Goal: Task Accomplishment & Management: Use online tool/utility

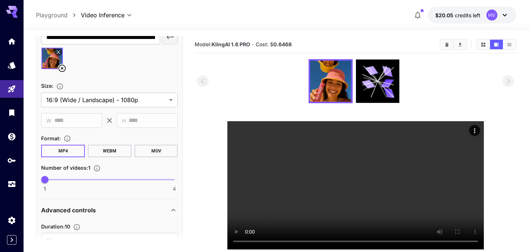
scroll to position [413, 0]
click at [14, 138] on icon "Wallet" at bounding box center [12, 134] width 7 height 7
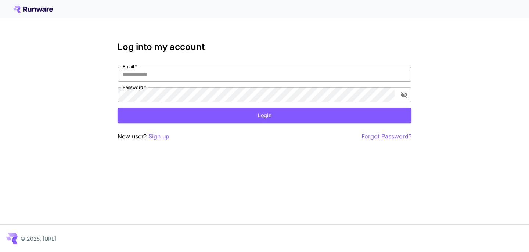
click at [153, 77] on input "Email   *" at bounding box center [265, 74] width 294 height 15
click at [168, 74] on input "Email   *" at bounding box center [265, 74] width 294 height 15
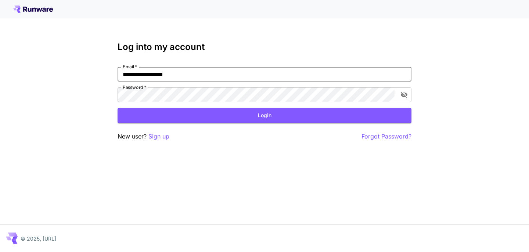
type input "**********"
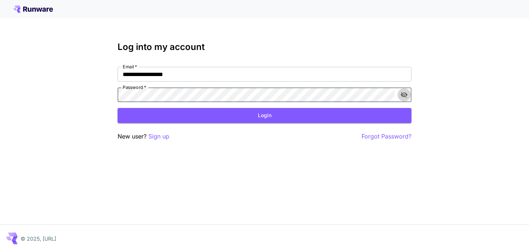
click at [405, 96] on icon "toggle password visibility" at bounding box center [404, 95] width 7 height 6
click at [359, 106] on form "**********" at bounding box center [265, 95] width 294 height 56
click at [337, 116] on button "Login" at bounding box center [265, 115] width 294 height 15
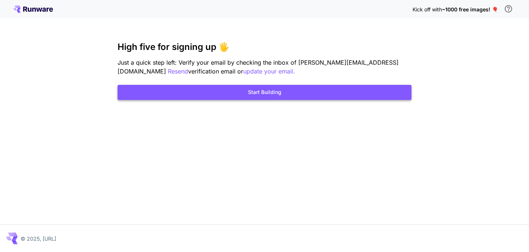
click at [288, 88] on button "Start Building" at bounding box center [265, 92] width 294 height 15
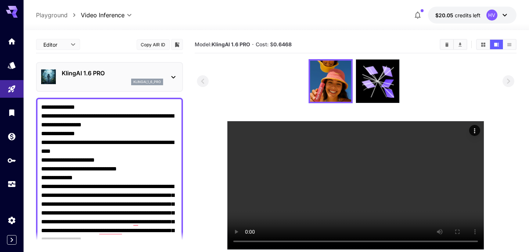
click at [483, 11] on button "$20.05 credits left HV" at bounding box center [472, 15] width 89 height 17
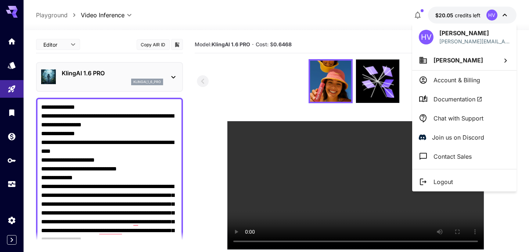
click at [456, 63] on span "Hovhannes Vardanyan" at bounding box center [459, 60] width 50 height 7
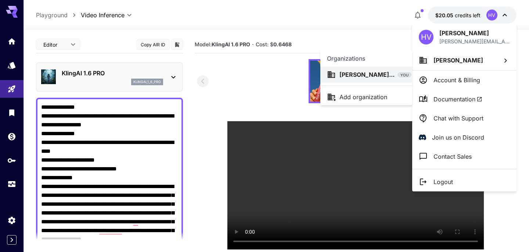
click at [459, 79] on div at bounding box center [264, 126] width 529 height 252
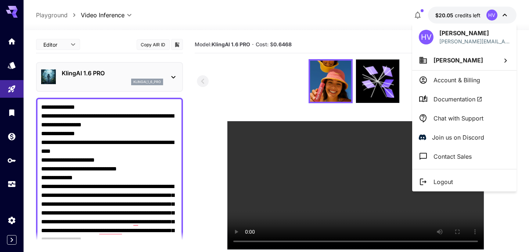
click at [459, 79] on p "Account & Billing" at bounding box center [457, 80] width 47 height 9
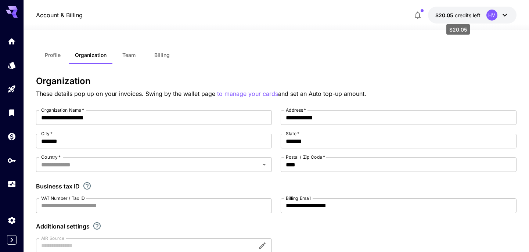
type input "*******"
click at [12, 184] on icon "Usage" at bounding box center [12, 181] width 9 height 9
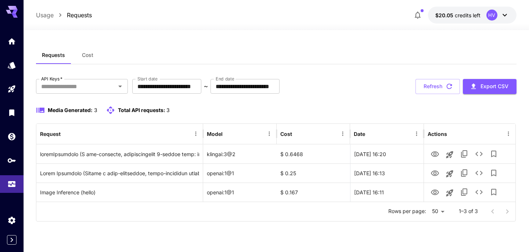
click at [506, 17] on icon at bounding box center [505, 15] width 9 height 9
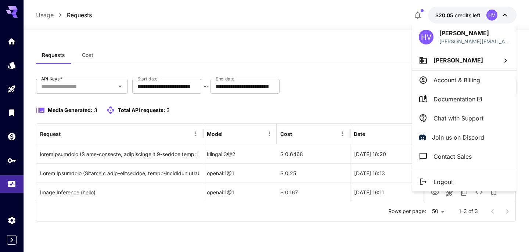
click at [350, 63] on div at bounding box center [264, 126] width 529 height 252
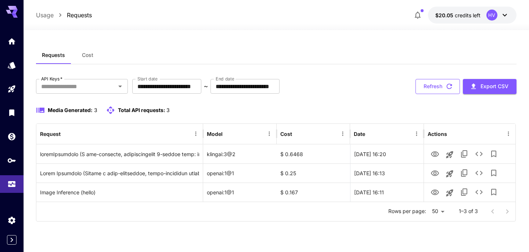
click at [448, 89] on icon "button" at bounding box center [450, 87] width 6 height 6
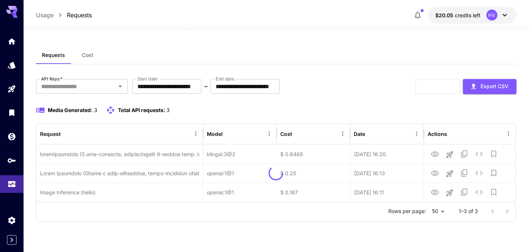
click at [452, 14] on span "$20.05" at bounding box center [444, 15] width 19 height 6
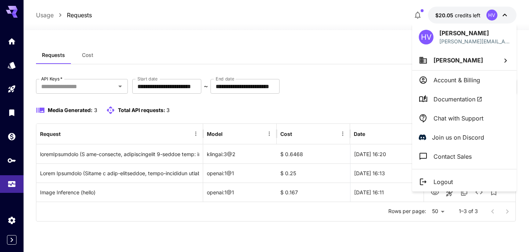
click at [458, 83] on p "Account & Billing" at bounding box center [457, 80] width 47 height 9
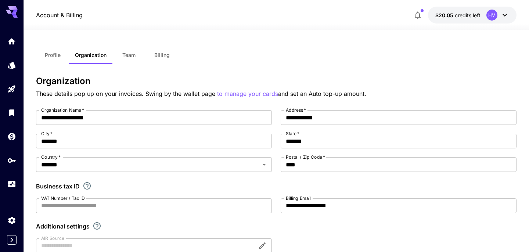
scroll to position [197, 0]
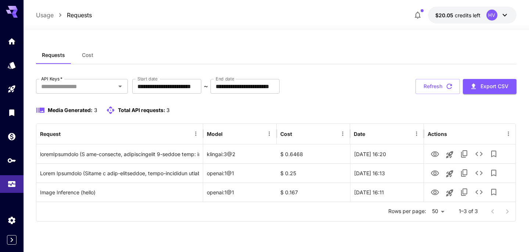
click at [84, 55] on span "Cost" at bounding box center [87, 55] width 11 height 7
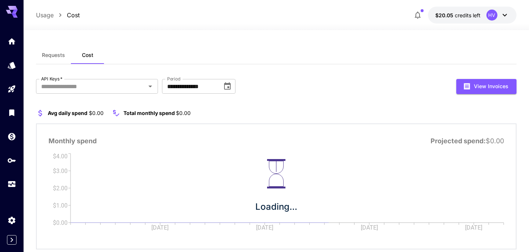
click at [59, 58] on span "Requests" at bounding box center [53, 55] width 23 height 7
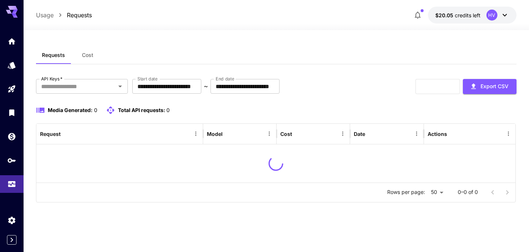
click at [449, 15] on span "$20.05" at bounding box center [444, 15] width 19 height 6
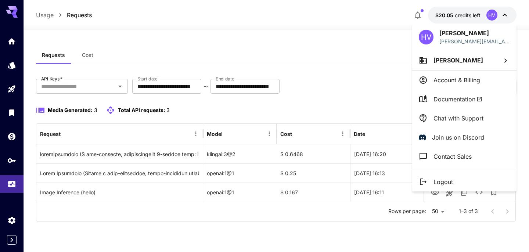
click at [452, 18] on div at bounding box center [264, 126] width 529 height 252
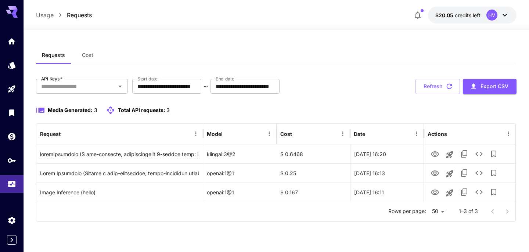
click at [452, 18] on span "$20.05" at bounding box center [444, 15] width 19 height 6
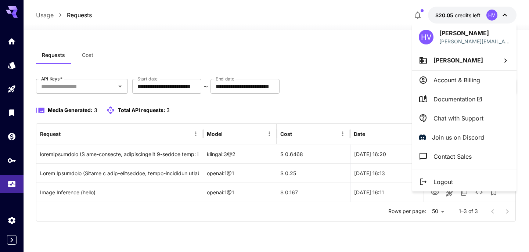
click at [452, 18] on div at bounding box center [264, 126] width 529 height 252
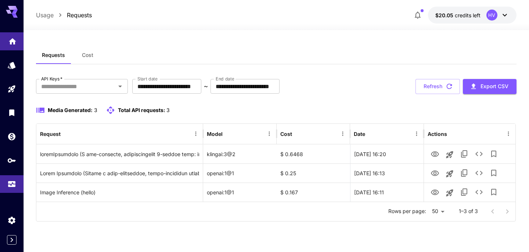
click at [14, 46] on link at bounding box center [12, 41] width 24 height 18
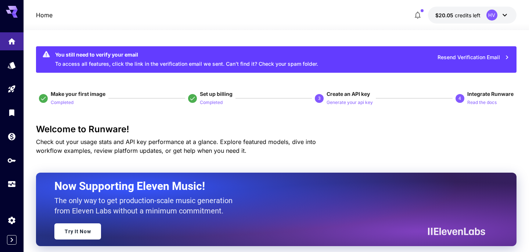
click at [462, 58] on button "Resend Verification Email" at bounding box center [474, 57] width 80 height 15
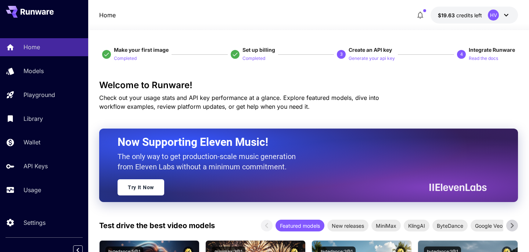
click at [345, 52] on div "3" at bounding box center [341, 54] width 9 height 9
click at [372, 57] on p "Generate your api key" at bounding box center [372, 58] width 46 height 7
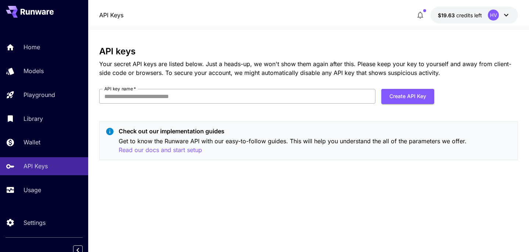
click at [208, 92] on input "API key name   *" at bounding box center [237, 96] width 276 height 15
type input "*******"
click at [403, 92] on button "Create API Key" at bounding box center [407, 96] width 53 height 15
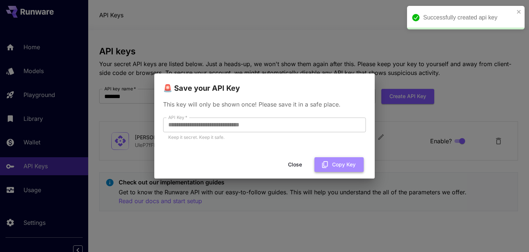
click at [330, 159] on button "Copy Key" at bounding box center [339, 164] width 49 height 15
click at [300, 164] on button "Close" at bounding box center [295, 164] width 33 height 15
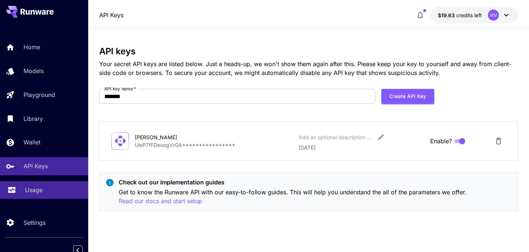
scroll to position [6, 0]
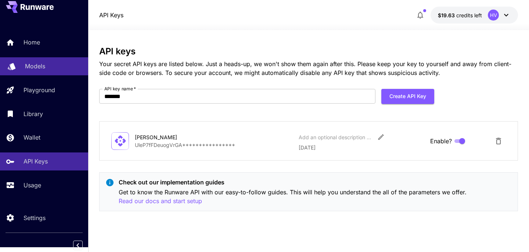
click at [48, 69] on div "Models" at bounding box center [53, 66] width 57 height 9
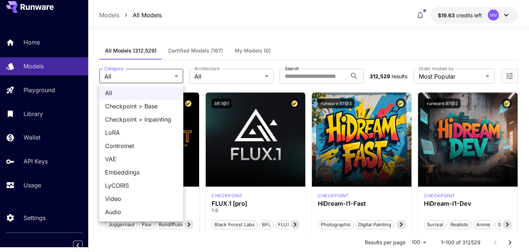
click at [167, 79] on div at bounding box center [264, 126] width 529 height 252
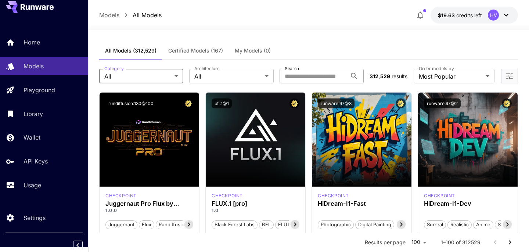
click at [327, 76] on input "Search" at bounding box center [313, 76] width 67 height 15
type input "*****"
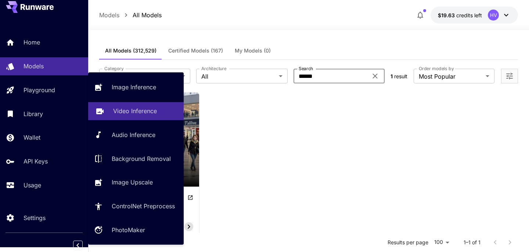
click at [121, 112] on p "Video Inference" at bounding box center [135, 111] width 44 height 9
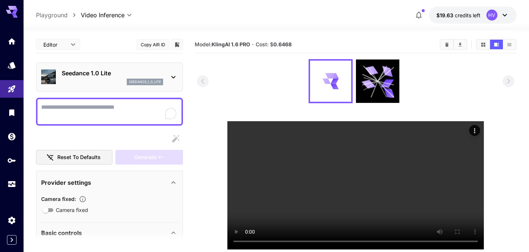
click at [110, 76] on p "Seedance 1.0 Lite" at bounding box center [112, 73] width 101 height 9
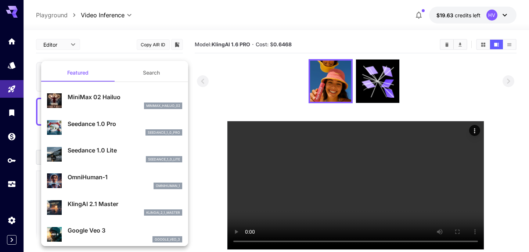
click at [221, 102] on div at bounding box center [264, 126] width 529 height 252
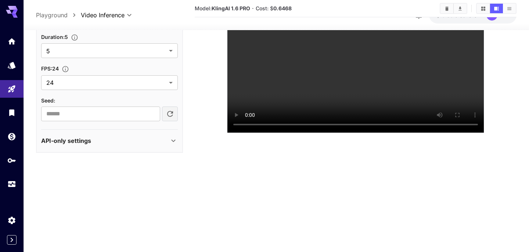
click at [88, 150] on div "API-only settings" at bounding box center [109, 141] width 137 height 18
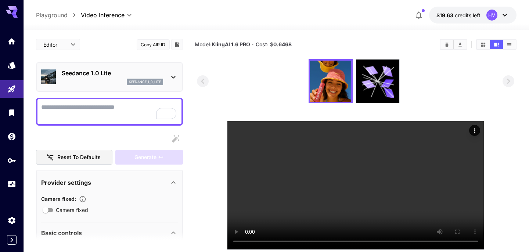
click at [509, 16] on button "$19.63 credits left HV" at bounding box center [472, 15] width 87 height 17
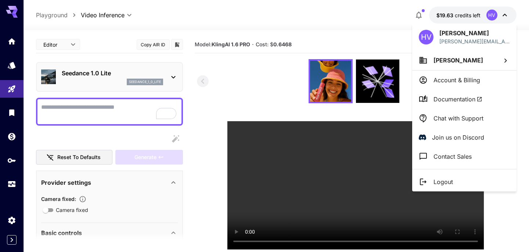
click at [13, 188] on div at bounding box center [264, 126] width 529 height 252
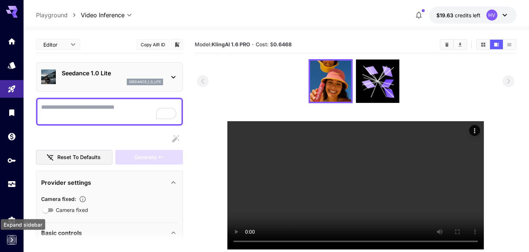
click at [12, 240] on icon "Expand sidebar" at bounding box center [12, 240] width 3 height 4
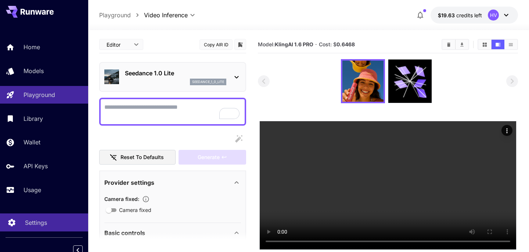
click at [30, 220] on p "Settings" at bounding box center [36, 222] width 22 height 9
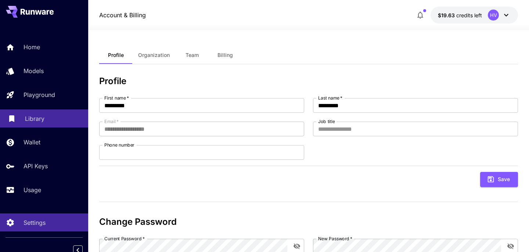
click at [44, 117] on p "Library" at bounding box center [34, 118] width 19 height 9
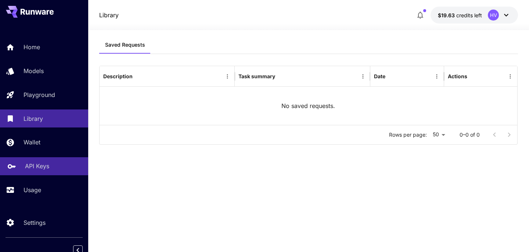
click at [36, 165] on p "API Keys" at bounding box center [37, 166] width 24 height 9
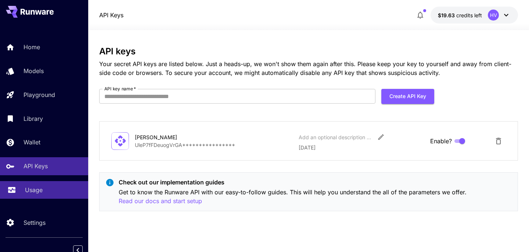
click at [33, 197] on link "Usage" at bounding box center [44, 190] width 88 height 18
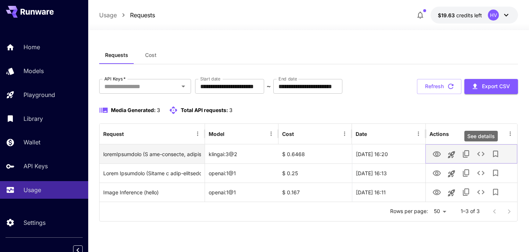
click at [477, 157] on icon "See details" at bounding box center [481, 154] width 9 height 9
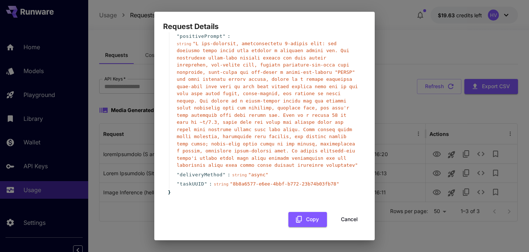
scroll to position [171, 0]
click at [388, 132] on div "Request Details { 14 item s " taskType " : string " videoInference " " duration…" at bounding box center [264, 126] width 529 height 252
click at [41, 81] on div "Request Details { 14 item s " taskType " : string " videoInference " " duration…" at bounding box center [264, 126] width 529 height 252
click at [349, 215] on button "Cancel" at bounding box center [349, 219] width 33 height 15
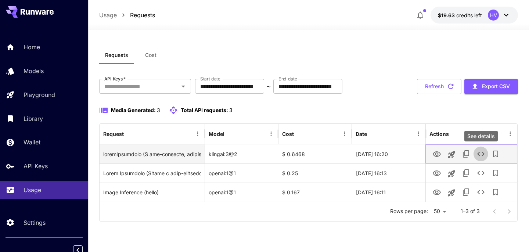
click at [476, 153] on button "See details" at bounding box center [481, 154] width 15 height 15
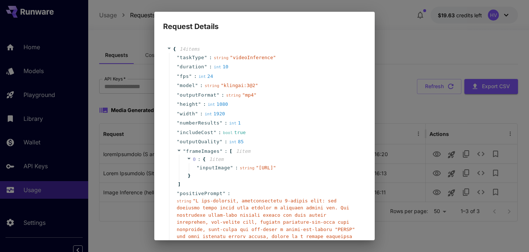
click at [406, 98] on div "Request Details { 14 item s " taskType " : string " videoInference " " duration…" at bounding box center [264, 126] width 529 height 252
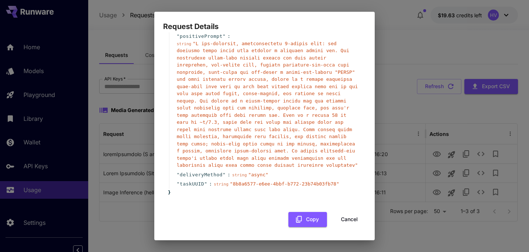
click at [353, 212] on button "Cancel" at bounding box center [349, 219] width 33 height 15
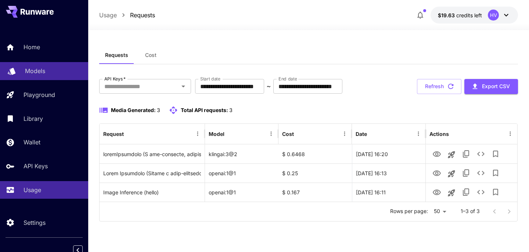
click at [65, 69] on div "Models" at bounding box center [53, 71] width 57 height 9
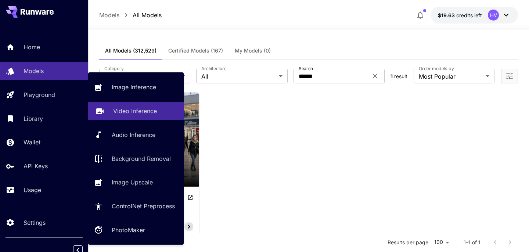
click at [118, 111] on p "Video Inference" at bounding box center [135, 111] width 44 height 9
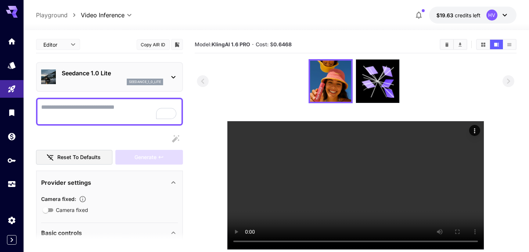
click at [103, 80] on div "seedance_1_0_lite" at bounding box center [112, 82] width 101 height 7
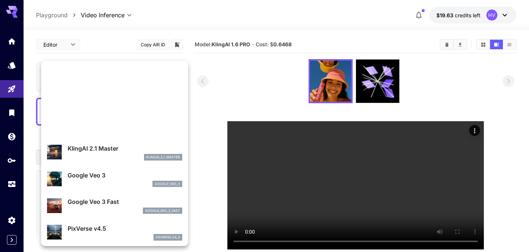
scroll to position [42, 0]
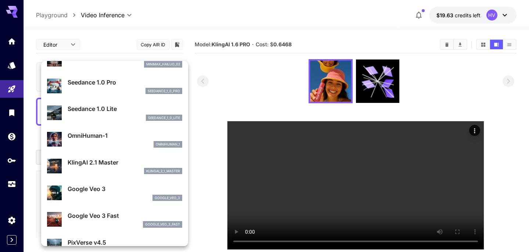
click at [96, 193] on p "Google Veo 3" at bounding box center [125, 188] width 115 height 9
type input "**********"
type input "****"
type input "***"
type input "*"
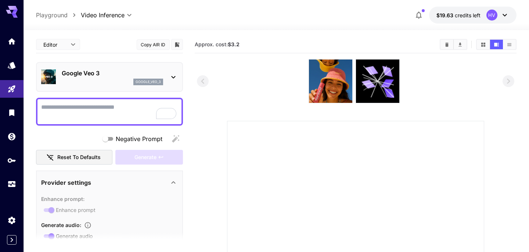
click at [173, 76] on icon at bounding box center [173, 77] width 9 height 9
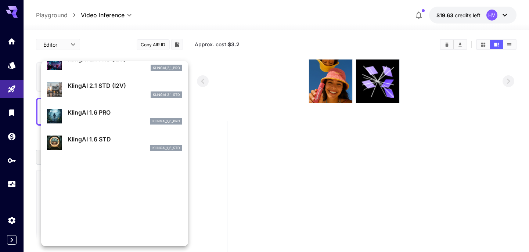
scroll to position [360, 0]
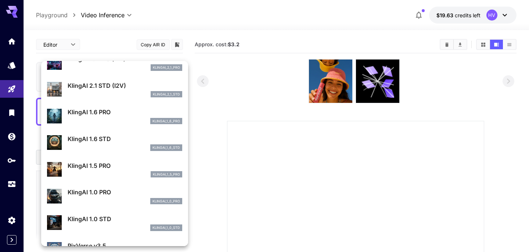
click at [97, 109] on p "KlingAI 1.6 PRO" at bounding box center [125, 112] width 115 height 9
type input "**********"
type input "****"
type input "*"
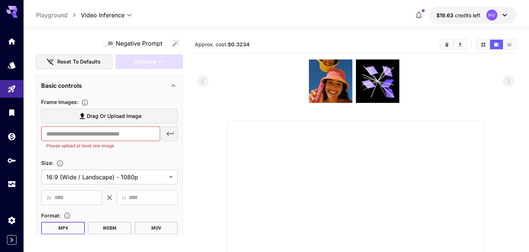
scroll to position [87, 0]
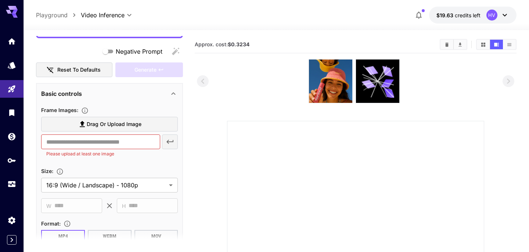
click at [113, 123] on span "Drag or upload image" at bounding box center [114, 124] width 55 height 9
click at [0, 0] on input "Drag or upload image" at bounding box center [0, 0] width 0 height 0
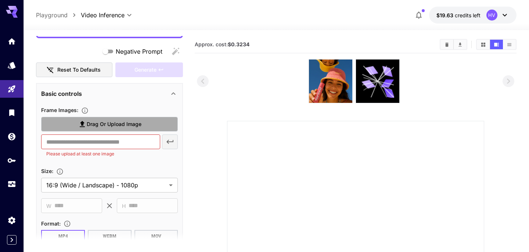
click at [122, 126] on span "Drag or upload image" at bounding box center [114, 124] width 55 height 9
click at [0, 0] on input "Drag or upload image" at bounding box center [0, 0] width 0 height 0
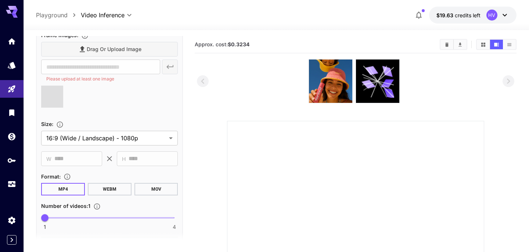
scroll to position [180, 0]
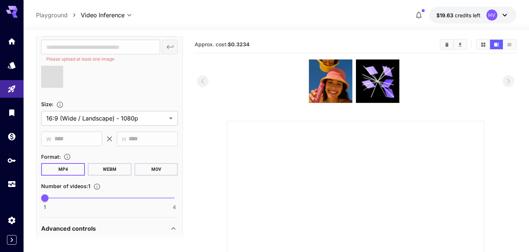
type input "**********"
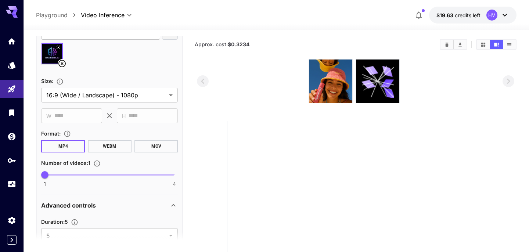
scroll to position [181, 0]
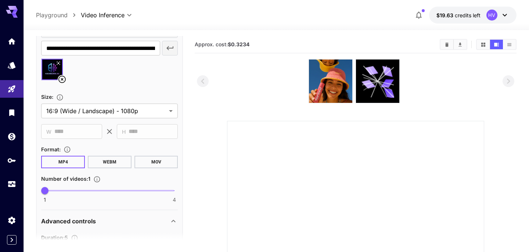
click at [109, 129] on icon at bounding box center [109, 131] width 9 height 9
click at [139, 114] on body "**********" at bounding box center [264, 200] width 529 height 400
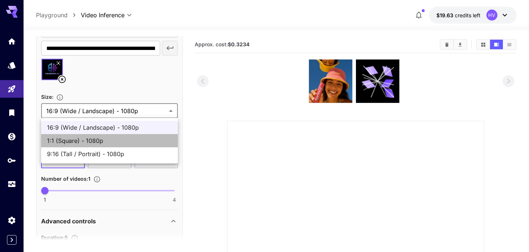
click at [123, 140] on span "1:1 (Square) - 1080p" at bounding box center [109, 140] width 125 height 9
type input "**********"
type input "****"
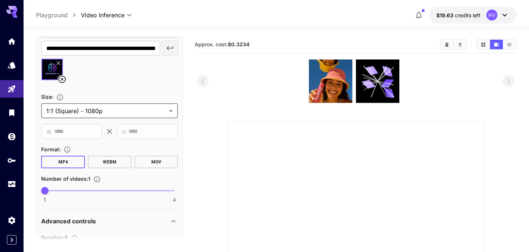
click at [135, 114] on body "**********" at bounding box center [264, 200] width 529 height 400
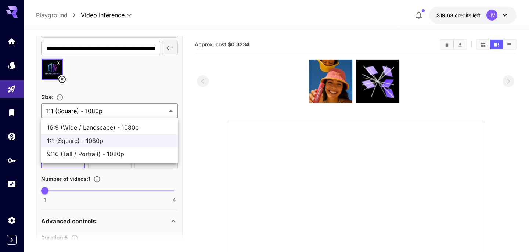
click at [105, 151] on span "9:16 (Tall / Portrait) - 1080p" at bounding box center [109, 154] width 125 height 9
type input "**********"
type input "****"
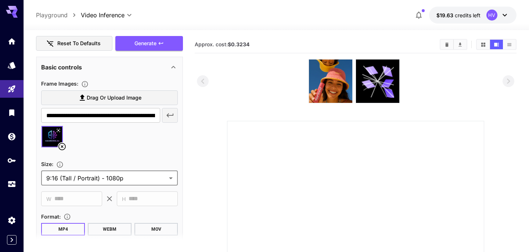
scroll to position [103, 0]
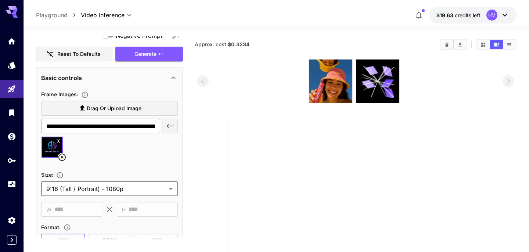
click at [144, 123] on input "**********" at bounding box center [100, 126] width 119 height 15
click at [126, 151] on div at bounding box center [109, 150] width 137 height 28
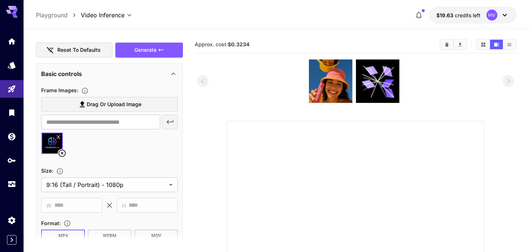
scroll to position [87, 0]
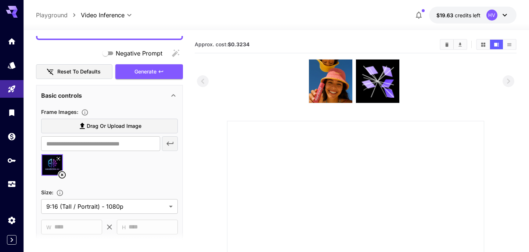
click at [62, 173] on icon at bounding box center [62, 175] width 9 height 9
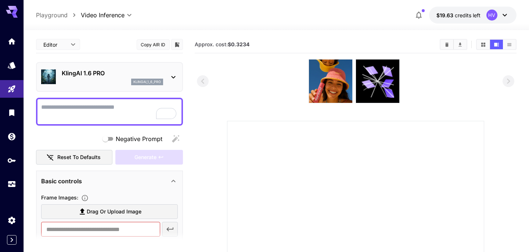
click at [172, 78] on icon at bounding box center [173, 77] width 9 height 9
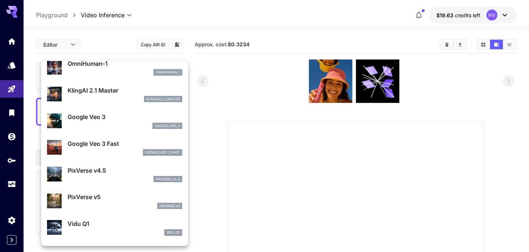
click at [108, 147] on p "Google Veo 3 Fast" at bounding box center [125, 143] width 115 height 9
type input "**********"
type input "****"
type input "***"
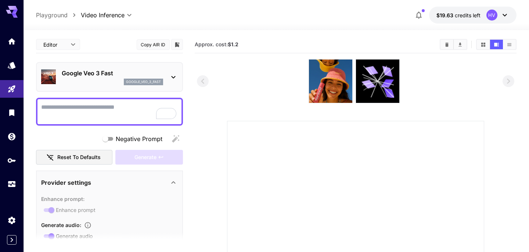
click at [125, 79] on div "google_veo_3_fast" at bounding box center [143, 82] width 39 height 7
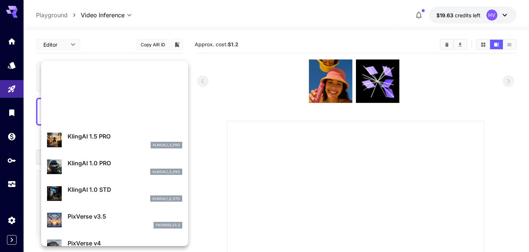
scroll to position [383, 0]
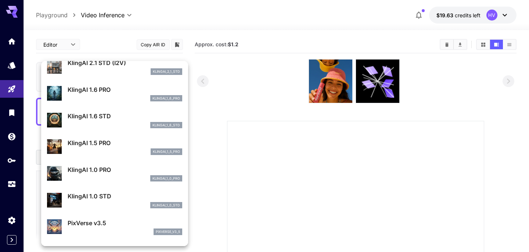
click at [238, 114] on div at bounding box center [264, 126] width 529 height 252
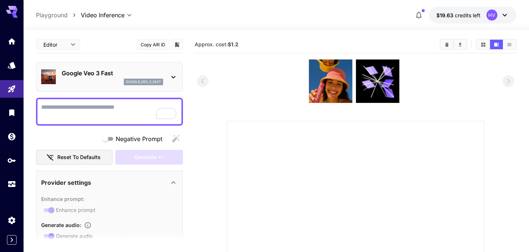
click at [167, 73] on div "Google Veo 3 Fast google_veo_3_fast" at bounding box center [109, 77] width 137 height 22
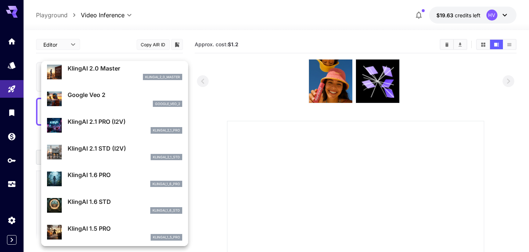
scroll to position [297, 0]
click at [101, 130] on div "klingai_2_1_pro" at bounding box center [125, 131] width 115 height 7
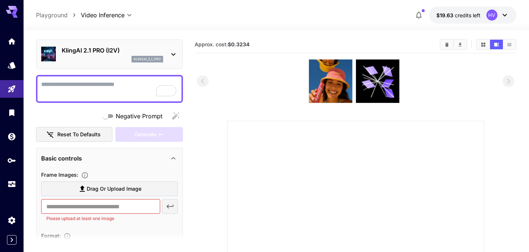
scroll to position [29, 0]
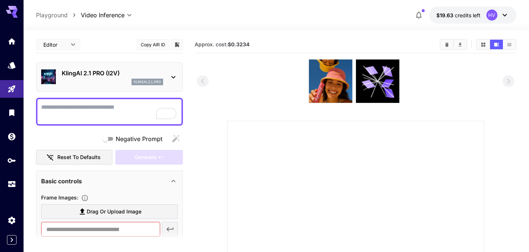
click at [80, 137] on div "Negative Prompt" at bounding box center [109, 139] width 147 height 15
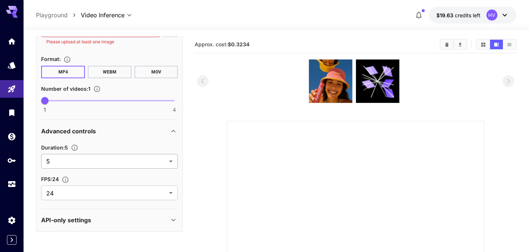
click at [81, 155] on body "**********" at bounding box center [264, 200] width 529 height 400
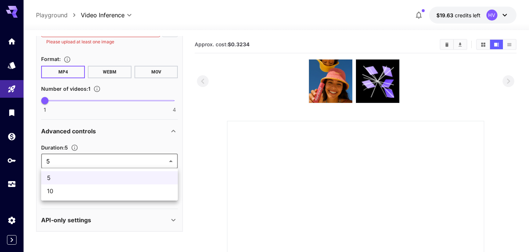
click at [75, 192] on span "10" at bounding box center [109, 191] width 125 height 9
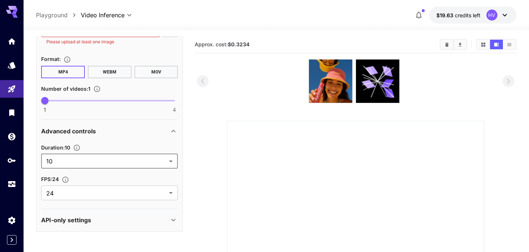
click at [102, 130] on div "Advanced controls" at bounding box center [105, 131] width 128 height 9
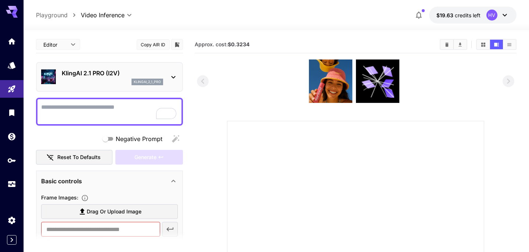
click at [136, 78] on div "KlingAI 2.1 PRO (I2V) klingai_2_1_pro" at bounding box center [112, 77] width 101 height 17
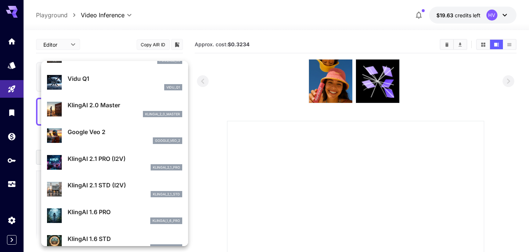
click at [98, 189] on p "KlingAI 2.1 STD (I2V)" at bounding box center [125, 185] width 115 height 9
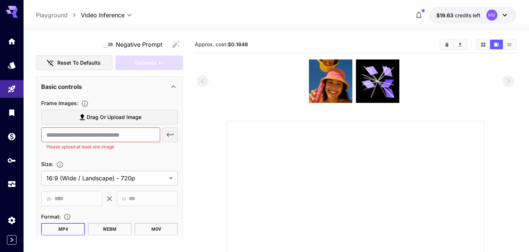
click at [102, 156] on div "**********" at bounding box center [109, 183] width 137 height 171
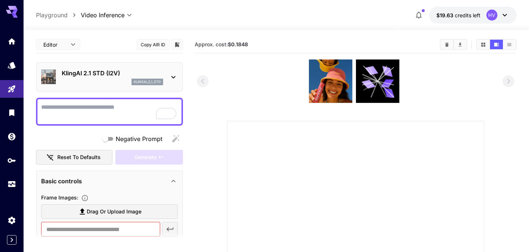
click at [114, 80] on div "klingai_2_1_std" at bounding box center [112, 82] width 101 height 7
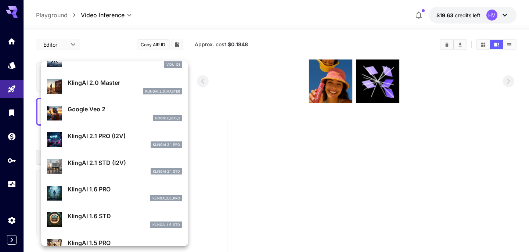
click at [103, 143] on div "klingai_2_1_pro" at bounding box center [125, 144] width 115 height 7
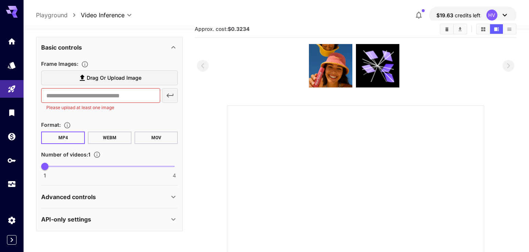
click at [94, 193] on p "Advanced controls" at bounding box center [68, 197] width 55 height 9
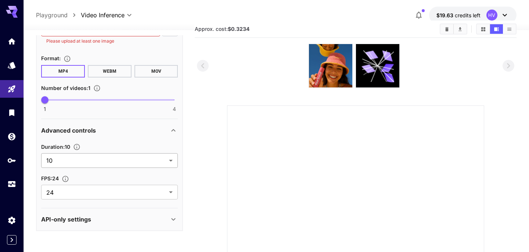
click at [97, 159] on body "**********" at bounding box center [264, 185] width 529 height 400
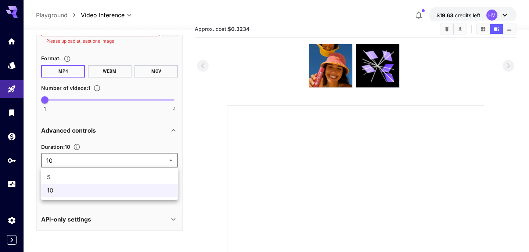
click at [90, 182] on li "5" at bounding box center [109, 177] width 137 height 13
type input "*"
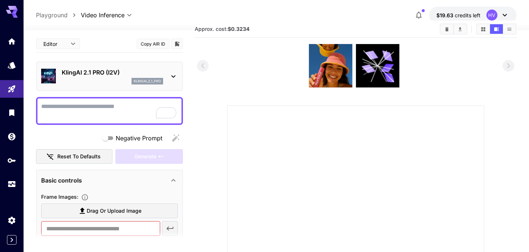
click at [106, 76] on p "KlingAI 2.1 PRO (I2V)" at bounding box center [112, 72] width 101 height 9
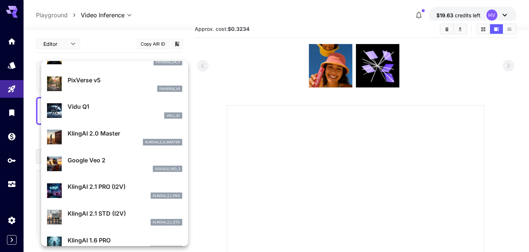
click at [226, 175] on div at bounding box center [264, 126] width 529 height 252
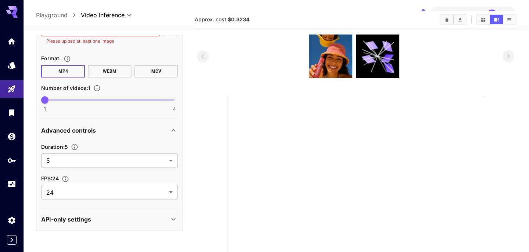
click at [111, 222] on div "API-only settings" at bounding box center [105, 219] width 128 height 9
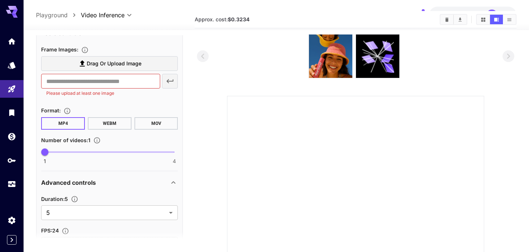
click at [130, 66] on span "Drag or upload image" at bounding box center [114, 63] width 55 height 9
click at [0, 0] on input "Drag or upload image" at bounding box center [0, 0] width 0 height 0
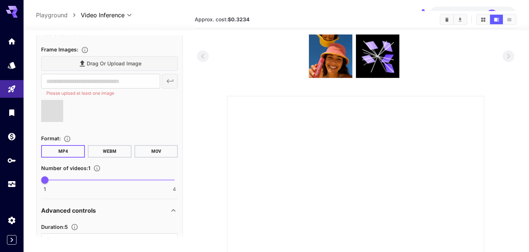
type input "**********"
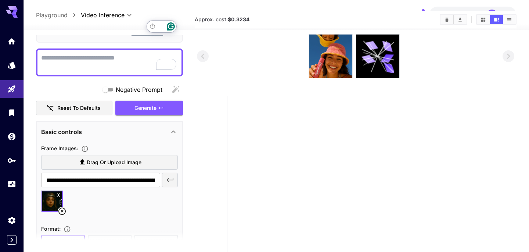
click at [78, 61] on textarea "Negative Prompt" at bounding box center [109, 63] width 137 height 18
type textarea "**********"
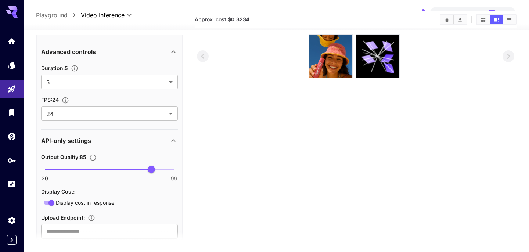
scroll to position [320, 0]
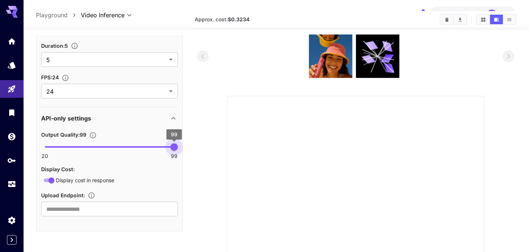
drag, startPoint x: 155, startPoint y: 146, endPoint x: 190, endPoint y: 146, distance: 34.9
click at [190, 146] on main "**********" at bounding box center [276, 185] width 480 height 348
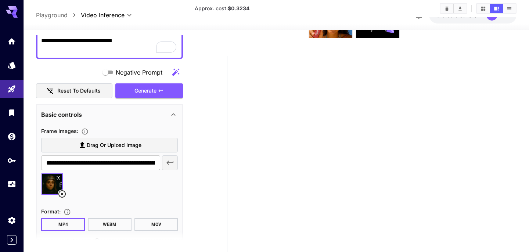
scroll to position [0, 0]
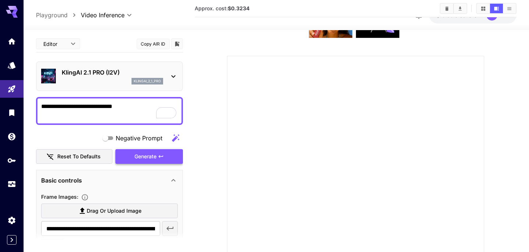
click at [148, 154] on div "Generate" at bounding box center [149, 156] width 68 height 15
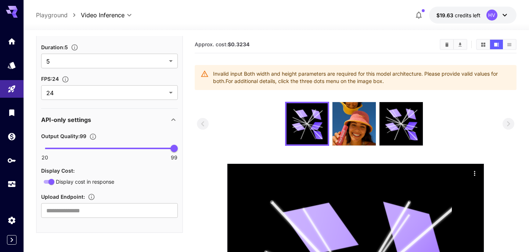
scroll to position [320, 0]
click at [106, 87] on body "**********" at bounding box center [264, 221] width 529 height 443
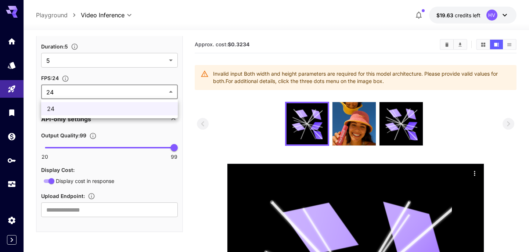
click at [106, 87] on div at bounding box center [264, 126] width 529 height 252
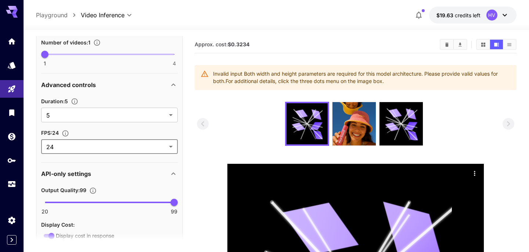
scroll to position [265, 0]
click at [100, 85] on div "Advanced controls" at bounding box center [105, 85] width 128 height 9
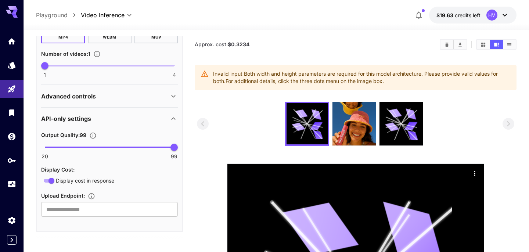
scroll to position [254, 0]
click at [110, 118] on div "API-only settings" at bounding box center [105, 119] width 128 height 9
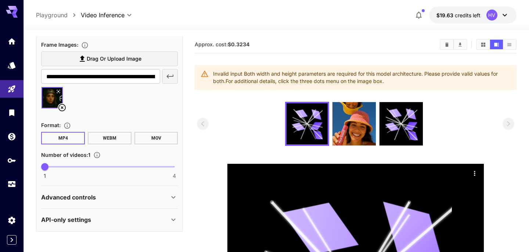
scroll to position [153, 0]
click at [103, 195] on div "Advanced controls" at bounding box center [105, 197] width 128 height 9
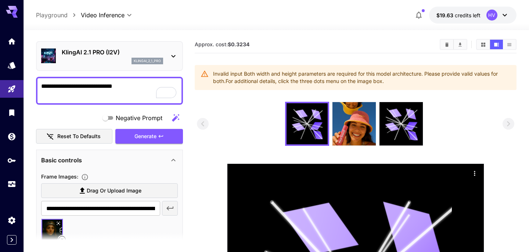
scroll to position [0, 0]
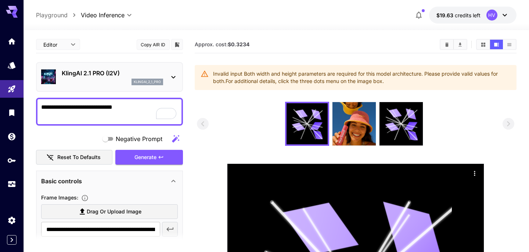
click at [110, 75] on p "KlingAI 2.1 PRO (I2V)" at bounding box center [112, 73] width 101 height 9
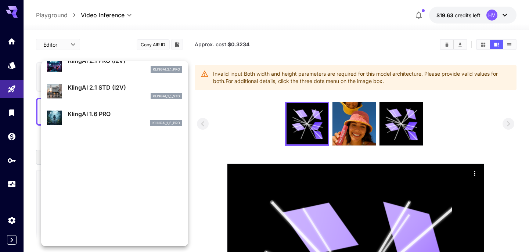
scroll to position [359, 0]
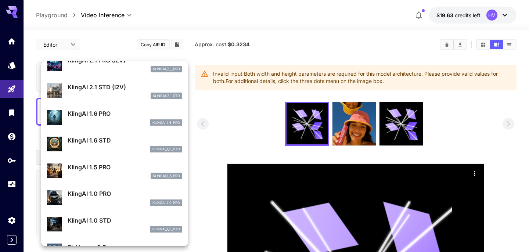
click at [101, 116] on p "KlingAI 1.6 PRO" at bounding box center [125, 113] width 115 height 9
type input "**"
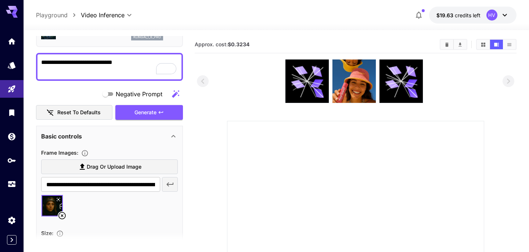
scroll to position [0, 0]
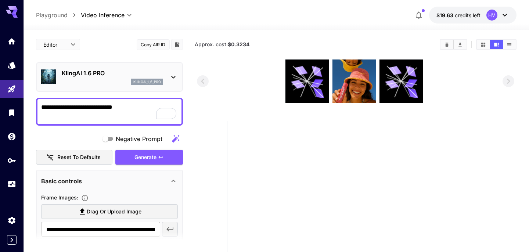
click at [164, 68] on div "KlingAI 1.6 PRO klingai_1_6_pro" at bounding box center [109, 77] width 137 height 22
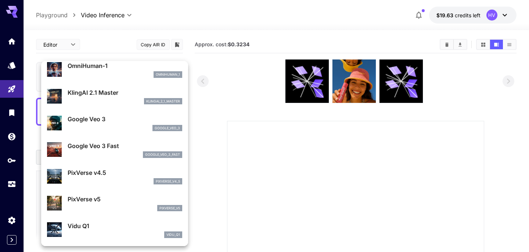
scroll to position [112, 0]
click at [122, 93] on p "KlingAI 2.1 Master" at bounding box center [125, 92] width 115 height 9
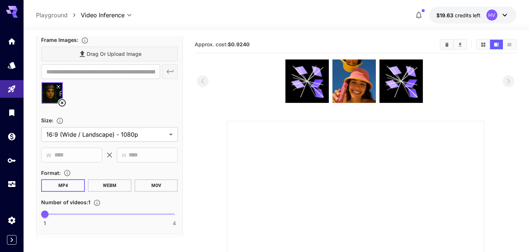
scroll to position [158, 0]
click at [64, 102] on icon at bounding box center [62, 102] width 9 height 9
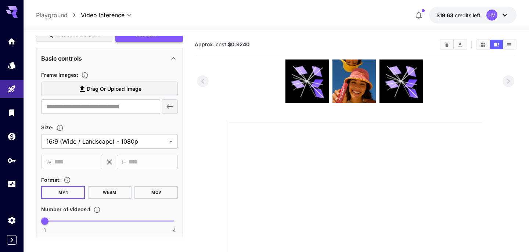
scroll to position [177, 0]
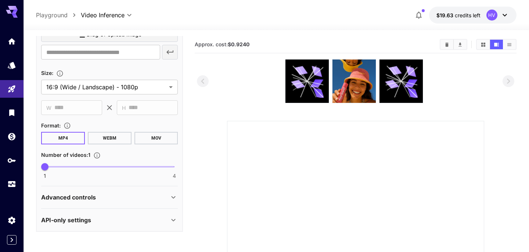
click at [98, 215] on div "API-only settings" at bounding box center [109, 220] width 137 height 18
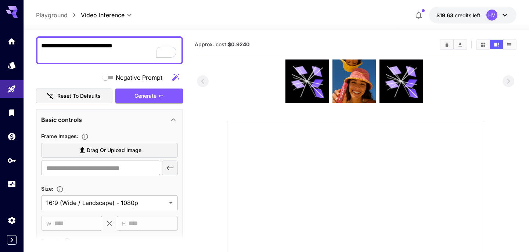
scroll to position [0, 0]
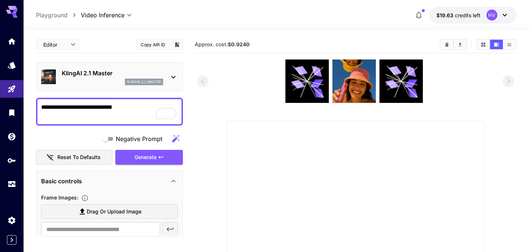
click at [156, 79] on div "klingai_2_1_master" at bounding box center [144, 82] width 38 height 7
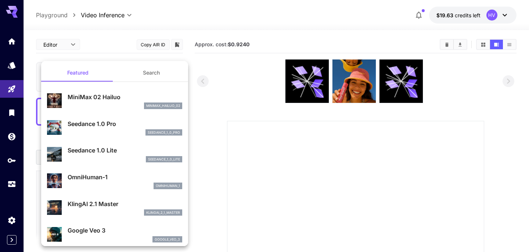
click at [156, 67] on button "Search" at bounding box center [151, 73] width 73 height 18
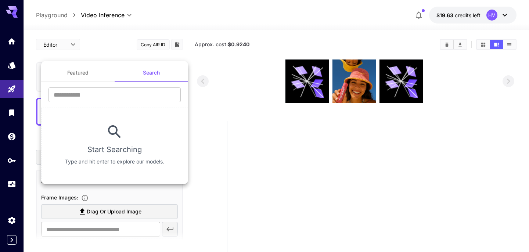
click at [221, 64] on div at bounding box center [264, 126] width 529 height 252
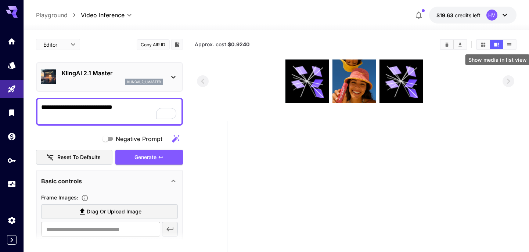
click at [506, 44] on button "Show media in list view" at bounding box center [509, 45] width 13 height 10
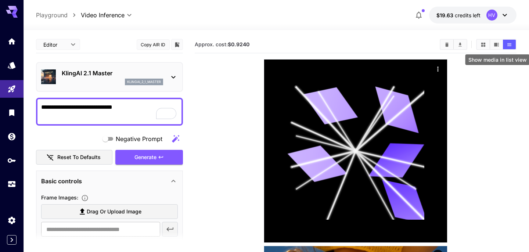
click at [506, 44] on button "Show media in list view" at bounding box center [509, 45] width 13 height 10
click at [495, 45] on icon "Show media in video view" at bounding box center [496, 45] width 5 height 4
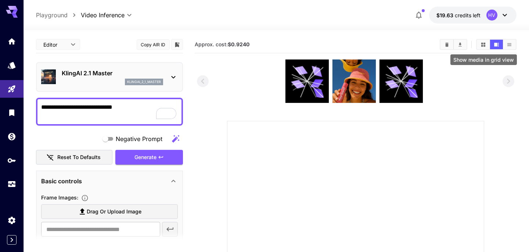
click at [484, 44] on icon "Show media in grid view" at bounding box center [484, 45] width 6 height 6
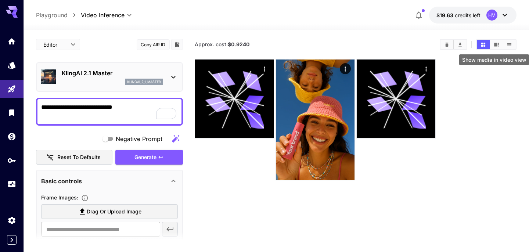
click at [497, 44] on icon "Show media in video view" at bounding box center [496, 45] width 5 height 4
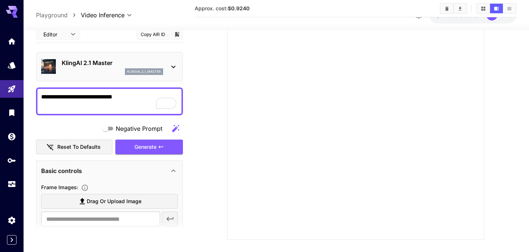
scroll to position [138, 0]
drag, startPoint x: 129, startPoint y: 97, endPoint x: 32, endPoint y: 94, distance: 97.1
click at [32, 95] on section "**********" at bounding box center [277, 77] width 506 height 370
type textarea "**********"
click at [139, 143] on div "Generate" at bounding box center [149, 147] width 68 height 15
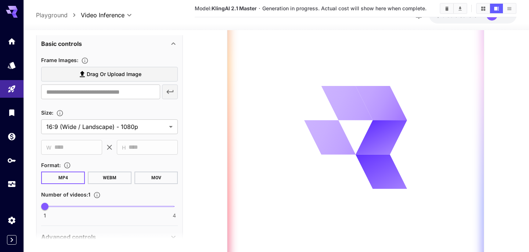
scroll to position [137, 0]
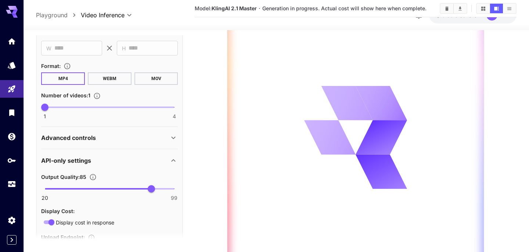
click at [109, 142] on div "Advanced controls" at bounding box center [105, 137] width 128 height 9
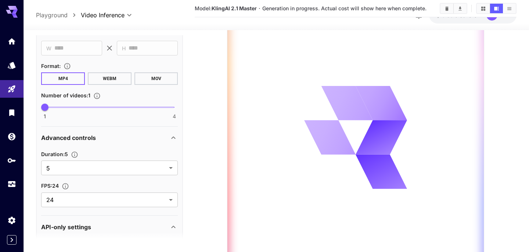
click at [109, 142] on div "Advanced controls" at bounding box center [105, 137] width 128 height 9
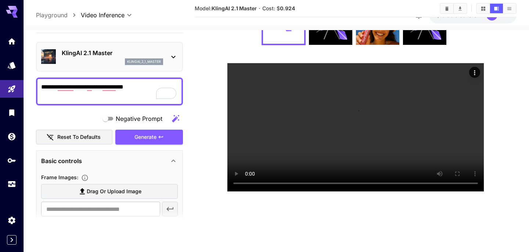
scroll to position [58, 0]
click at [17, 183] on icon "Usage" at bounding box center [12, 181] width 9 height 9
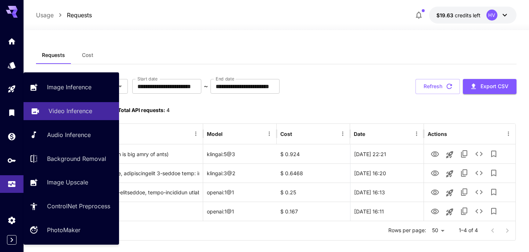
click at [52, 109] on p "Video Inference" at bounding box center [71, 111] width 44 height 9
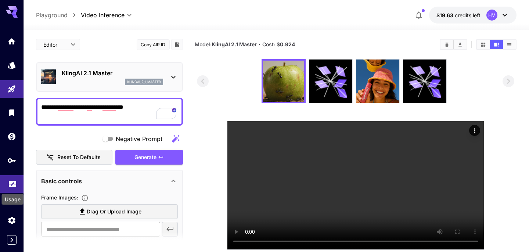
click at [17, 184] on icon "Usage" at bounding box center [12, 181] width 9 height 9
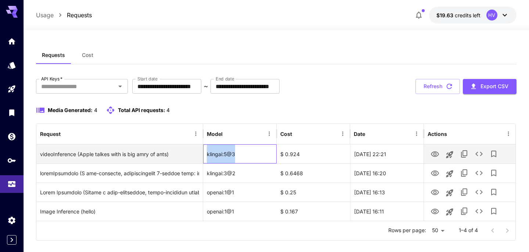
drag, startPoint x: 244, startPoint y: 154, endPoint x: 205, endPoint y: 154, distance: 39.7
click at [205, 153] on div "klingai:5@3" at bounding box center [239, 153] width 73 height 19
copy div "klingai:5@3"
click at [480, 155] on icon "See details" at bounding box center [479, 154] width 9 height 9
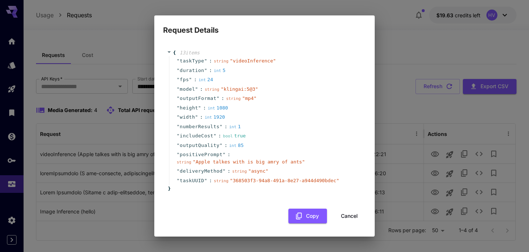
click at [123, 94] on div "Request Details { 13 item s " taskType " : string " videoInference " " duration…" at bounding box center [264, 126] width 529 height 252
click at [118, 116] on div "Request Details { 13 item s " taskType " : string " videoInference " " duration…" at bounding box center [264, 126] width 529 height 252
click at [348, 217] on button "Cancel" at bounding box center [349, 216] width 33 height 15
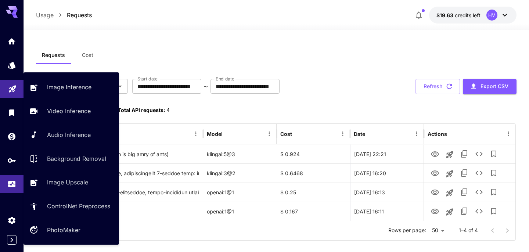
click at [17, 90] on link at bounding box center [12, 89] width 24 height 18
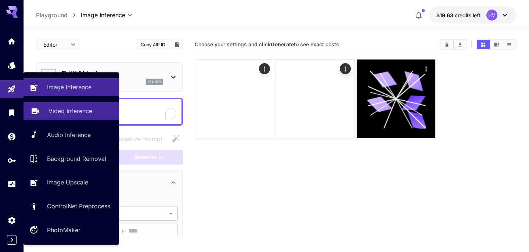
click at [64, 111] on p "Video Inference" at bounding box center [71, 111] width 44 height 9
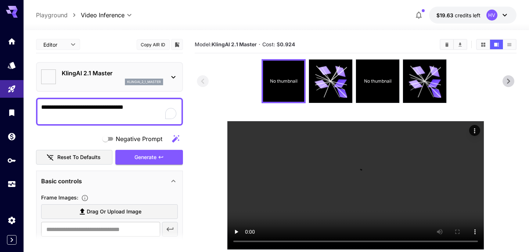
type input "**********"
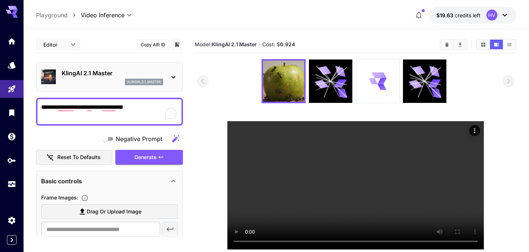
click at [122, 128] on body "**********" at bounding box center [264, 155] width 529 height 310
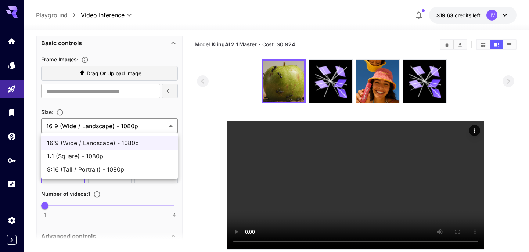
scroll to position [138, 0]
click at [59, 110] on div at bounding box center [264, 126] width 529 height 252
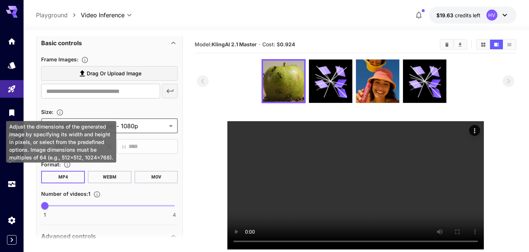
click at [62, 111] on icon "Adjust the dimensions of the generated image by specifying its width and height…" at bounding box center [59, 112] width 7 height 7
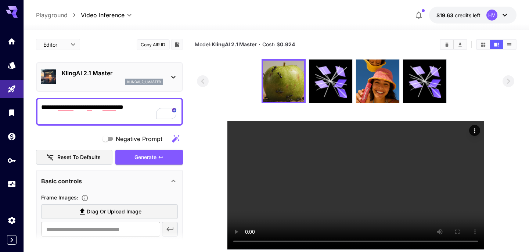
scroll to position [138, 0]
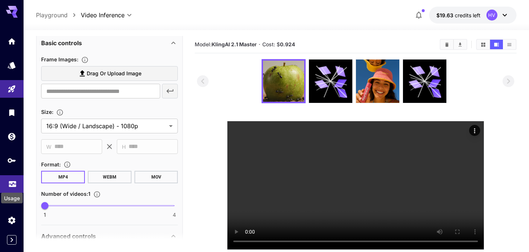
click at [13, 185] on icon "Usage" at bounding box center [12, 183] width 7 height 4
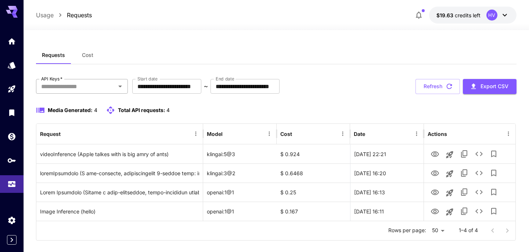
click at [80, 82] on input "API Keys   *" at bounding box center [75, 86] width 75 height 10
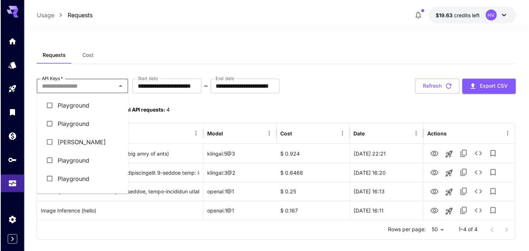
scroll to position [15, 0]
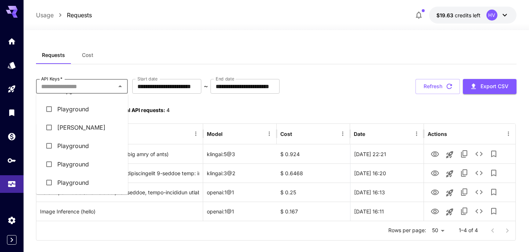
click at [65, 125] on li "[PERSON_NAME]" at bounding box center [82, 127] width 92 height 18
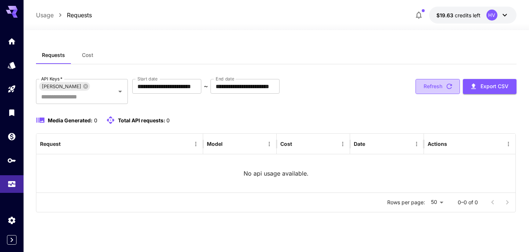
click at [435, 85] on button "Refresh" at bounding box center [438, 86] width 44 height 15
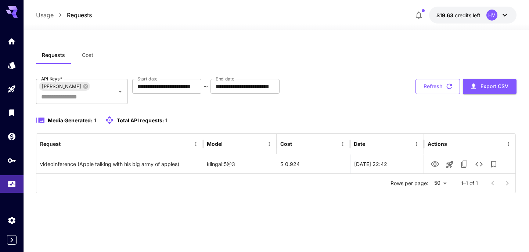
click at [443, 85] on button "Refresh" at bounding box center [438, 86] width 44 height 15
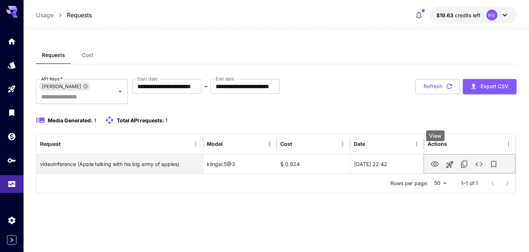
click at [434, 161] on icon "View" at bounding box center [435, 164] width 8 height 6
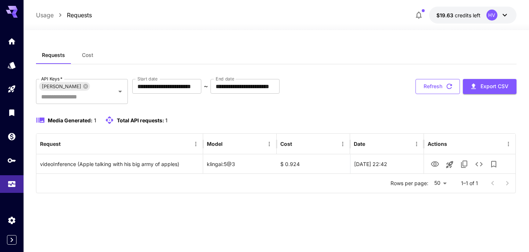
click at [447, 90] on icon "button" at bounding box center [449, 86] width 8 height 8
